Goal: Participate in discussion: Engage in conversation with other users on a specific topic

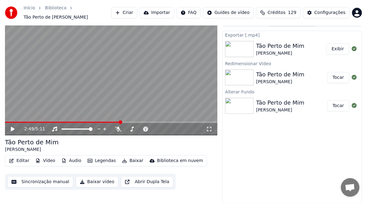
scroll to position [1398, 0]
click at [341, 47] on button "Exibir" at bounding box center [337, 48] width 23 height 11
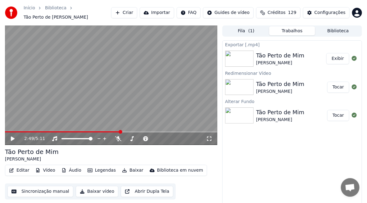
click at [337, 59] on button "Exibir" at bounding box center [337, 58] width 23 height 11
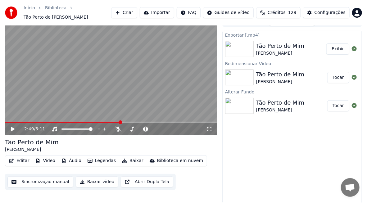
click at [46, 160] on button "Vídeo" at bounding box center [45, 160] width 25 height 9
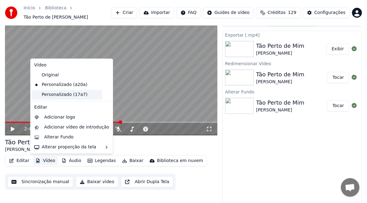
click at [53, 95] on div "Personalizado (17a7)" at bounding box center [67, 95] width 70 height 10
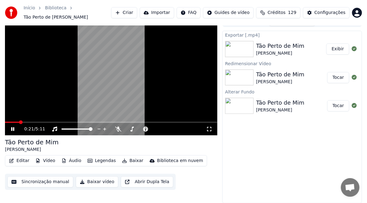
click at [20, 122] on span at bounding box center [111, 122] width 212 height 1
click at [36, 122] on span at bounding box center [111, 122] width 212 height 1
click at [342, 79] on button "Tocar" at bounding box center [338, 77] width 22 height 11
click at [19, 122] on span at bounding box center [111, 122] width 212 height 1
click at [9, 122] on span at bounding box center [7, 122] width 4 height 4
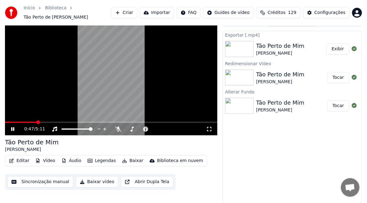
click at [37, 122] on span at bounding box center [111, 122] width 212 height 1
click at [11, 129] on icon at bounding box center [12, 129] width 3 height 4
click at [13, 128] on icon at bounding box center [17, 129] width 14 height 5
click at [12, 129] on icon at bounding box center [12, 129] width 3 height 4
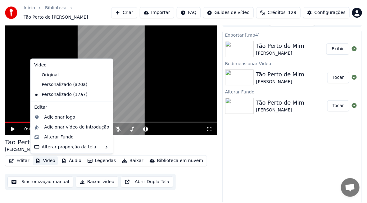
click at [46, 160] on button "Vídeo" at bounding box center [45, 160] width 25 height 9
click at [54, 85] on div "Personalizado (a20a)" at bounding box center [67, 85] width 70 height 10
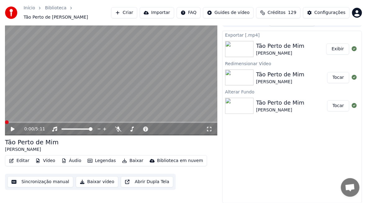
click at [44, 159] on button "Vídeo" at bounding box center [45, 160] width 25 height 9
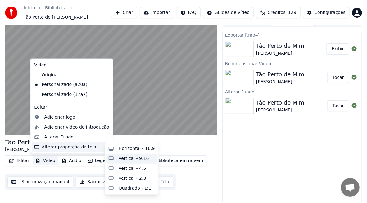
click at [122, 156] on div "Vertical - 9:16" at bounding box center [134, 158] width 30 height 6
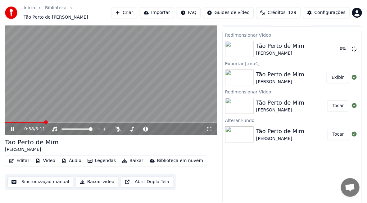
click at [14, 129] on icon at bounding box center [17, 129] width 14 height 5
click at [48, 161] on button "Vídeo" at bounding box center [45, 160] width 25 height 9
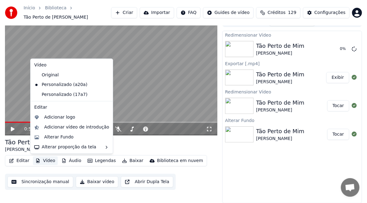
click at [48, 161] on button "Vídeo" at bounding box center [45, 160] width 25 height 9
click at [52, 95] on div "Personalizado (17a7)" at bounding box center [67, 95] width 70 height 10
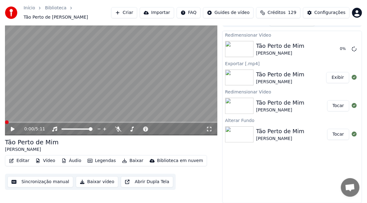
click at [43, 158] on button "Vídeo" at bounding box center [45, 160] width 25 height 9
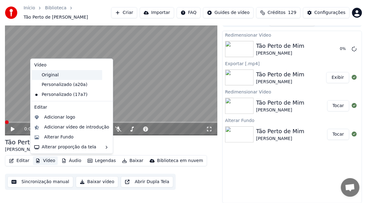
click at [55, 75] on div "Original" at bounding box center [67, 75] width 70 height 10
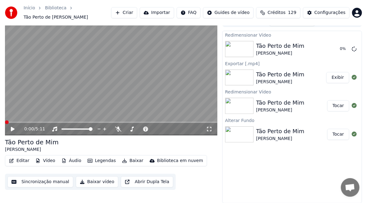
click at [45, 161] on button "Vídeo" at bounding box center [45, 160] width 25 height 9
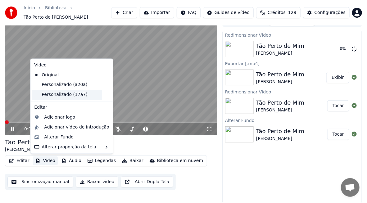
click at [59, 95] on div "Personalizado (17a7)" at bounding box center [67, 95] width 70 height 10
click at [59, 95] on video at bounding box center [111, 75] width 212 height 119
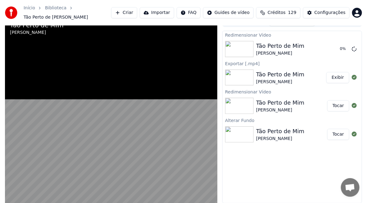
scroll to position [9, 0]
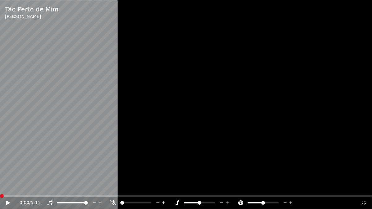
click at [11, 202] on icon at bounding box center [12, 203] width 15 height 5
click at [8, 203] on icon at bounding box center [12, 203] width 15 height 5
click at [17, 197] on span at bounding box center [186, 196] width 372 height 1
click at [0, 197] on span at bounding box center [0, 196] width 0 height 1
click at [35, 196] on span at bounding box center [186, 196] width 372 height 1
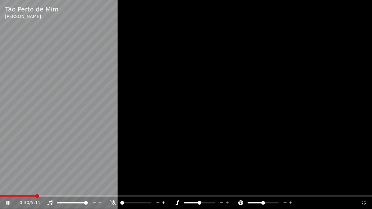
click at [49, 195] on video at bounding box center [186, 104] width 372 height 209
click at [57, 196] on span at bounding box center [186, 196] width 372 height 1
click at [71, 195] on video at bounding box center [186, 104] width 372 height 209
click at [362, 201] on icon at bounding box center [364, 203] width 6 height 5
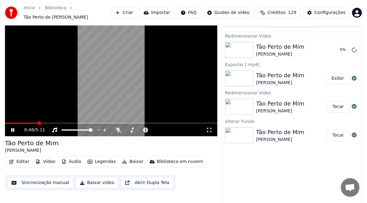
drag, startPoint x: 12, startPoint y: 131, endPoint x: 59, endPoint y: 111, distance: 50.7
click at [13, 130] on icon at bounding box center [17, 130] width 14 height 5
click at [353, 50] on icon at bounding box center [354, 49] width 5 height 5
click at [350, 188] on span "Bate-papo aberto" at bounding box center [350, 188] width 10 height 9
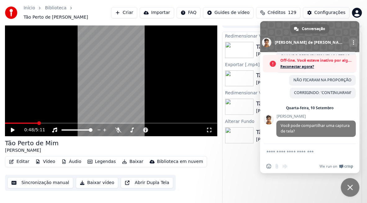
scroll to position [1424, 0]
click at [303, 153] on textarea "Escreva sua mensagem..." at bounding box center [302, 152] width 73 height 6
type textarea "*"
click at [49, 162] on button "Vídeo" at bounding box center [45, 161] width 25 height 9
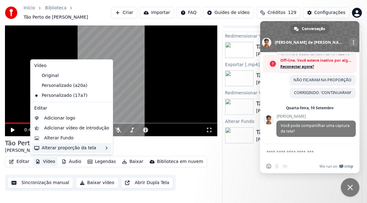
click at [51, 149] on div "Alterar proporção da tela" at bounding box center [72, 148] width 80 height 10
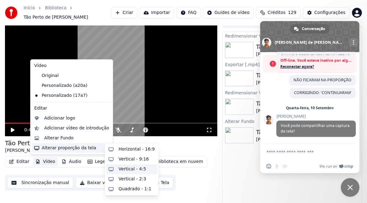
click at [128, 169] on div "Vertical - 4:5" at bounding box center [133, 169] width 28 height 6
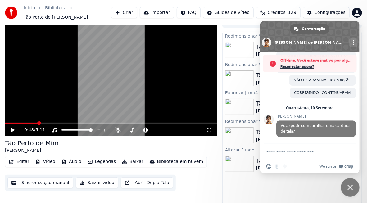
click at [46, 162] on button "Vídeo" at bounding box center [45, 161] width 25 height 9
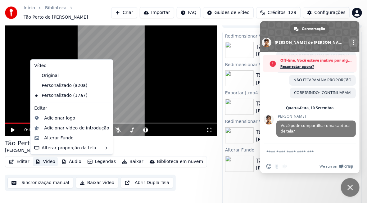
click at [188, 187] on div "Editar Vídeo Áudio Legendas Baixar Biblioteca em nuvem Sincronização manual Bai…" at bounding box center [111, 173] width 212 height 35
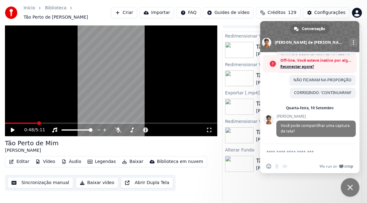
click at [352, 187] on span "Bate-papo" at bounding box center [350, 188] width 6 height 6
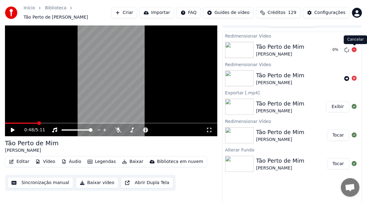
click at [354, 50] on icon at bounding box center [354, 49] width 5 height 5
click at [353, 188] on span "Bate-papo aberto" at bounding box center [350, 188] width 10 height 9
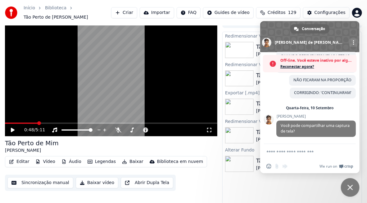
type textarea "*"
click at [49, 162] on button "Vídeo" at bounding box center [45, 161] width 25 height 9
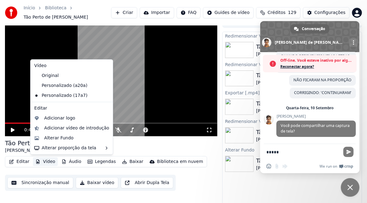
click at [295, 151] on textarea "*****" at bounding box center [302, 152] width 73 height 6
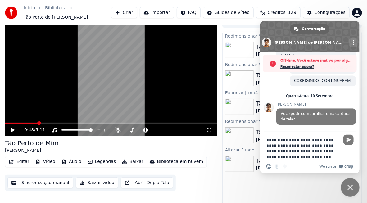
click at [153, 144] on div "Tão Perto de [PERSON_NAME]" at bounding box center [111, 146] width 212 height 15
click at [310, 157] on textarea "**********" at bounding box center [302, 148] width 73 height 22
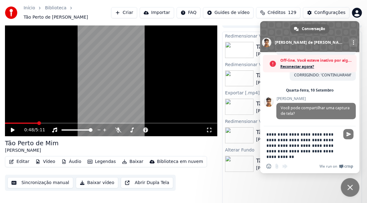
click at [306, 151] on textarea "**********" at bounding box center [302, 146] width 73 height 28
click at [276, 157] on textarea "**********" at bounding box center [302, 146] width 73 height 28
drag, startPoint x: 292, startPoint y: 156, endPoint x: 295, endPoint y: 158, distance: 4.0
click at [292, 156] on textarea "**********" at bounding box center [302, 146] width 73 height 28
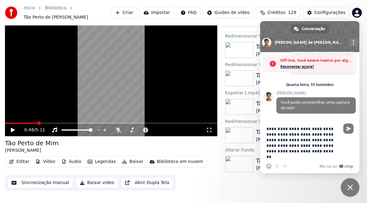
click at [301, 151] on textarea "**********" at bounding box center [302, 143] width 73 height 34
click at [333, 151] on textarea "**********" at bounding box center [302, 143] width 73 height 34
click at [333, 153] on textarea "**********" at bounding box center [302, 143] width 73 height 34
paste textarea "Escreva sua mensagem..."
click at [304, 157] on textarea "**********" at bounding box center [302, 143] width 73 height 34
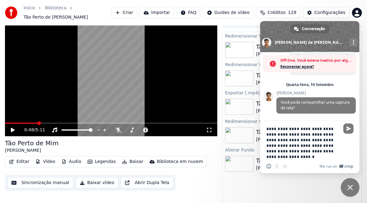
click at [299, 156] on textarea "**********" at bounding box center [302, 143] width 73 height 34
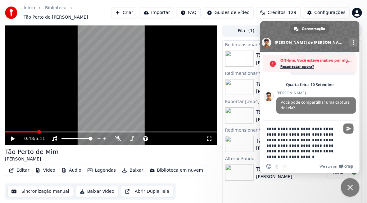
scroll to position [10, 0]
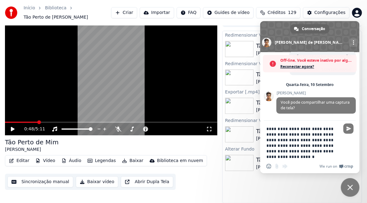
click at [278, 166] on div "Inserir um emoticon Enviar um arquivo Mensagem de áudio" at bounding box center [278, 166] width 24 height 5
click at [303, 155] on textarea "**********" at bounding box center [302, 143] width 73 height 34
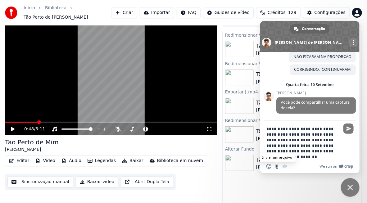
type textarea "**********"
click at [277, 165] on input "Enviar um arquivo" at bounding box center [276, 166] width 5 height 5
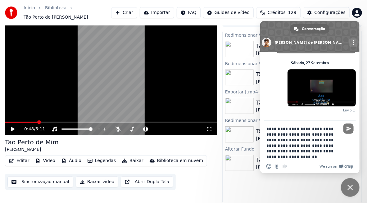
scroll to position [1480, 0]
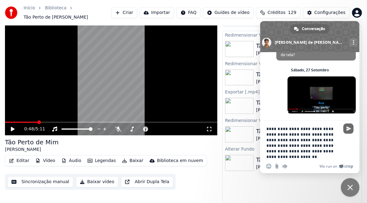
click at [348, 127] on span "Enviar" at bounding box center [348, 128] width 5 height 5
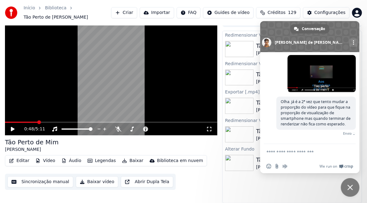
scroll to position [1499, 0]
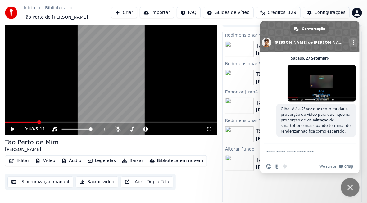
click at [297, 153] on textarea "Escreva sua mensagem..." at bounding box center [302, 152] width 73 height 6
click at [47, 162] on button "Vídeo" at bounding box center [45, 160] width 25 height 9
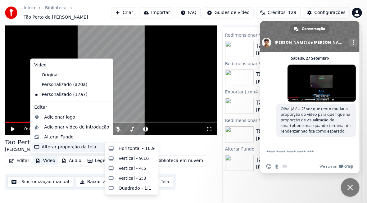
click at [301, 152] on textarea "Escreva sua mensagem..." at bounding box center [302, 152] width 73 height 6
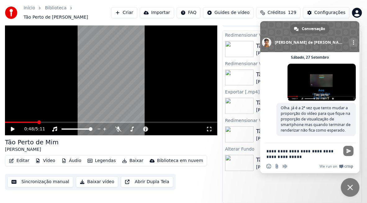
type textarea "**********"
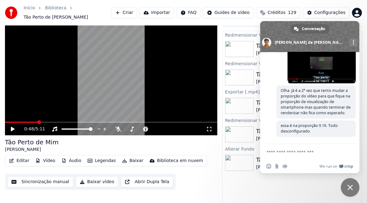
scroll to position [1518, 0]
